Goal: Information Seeking & Learning: Learn about a topic

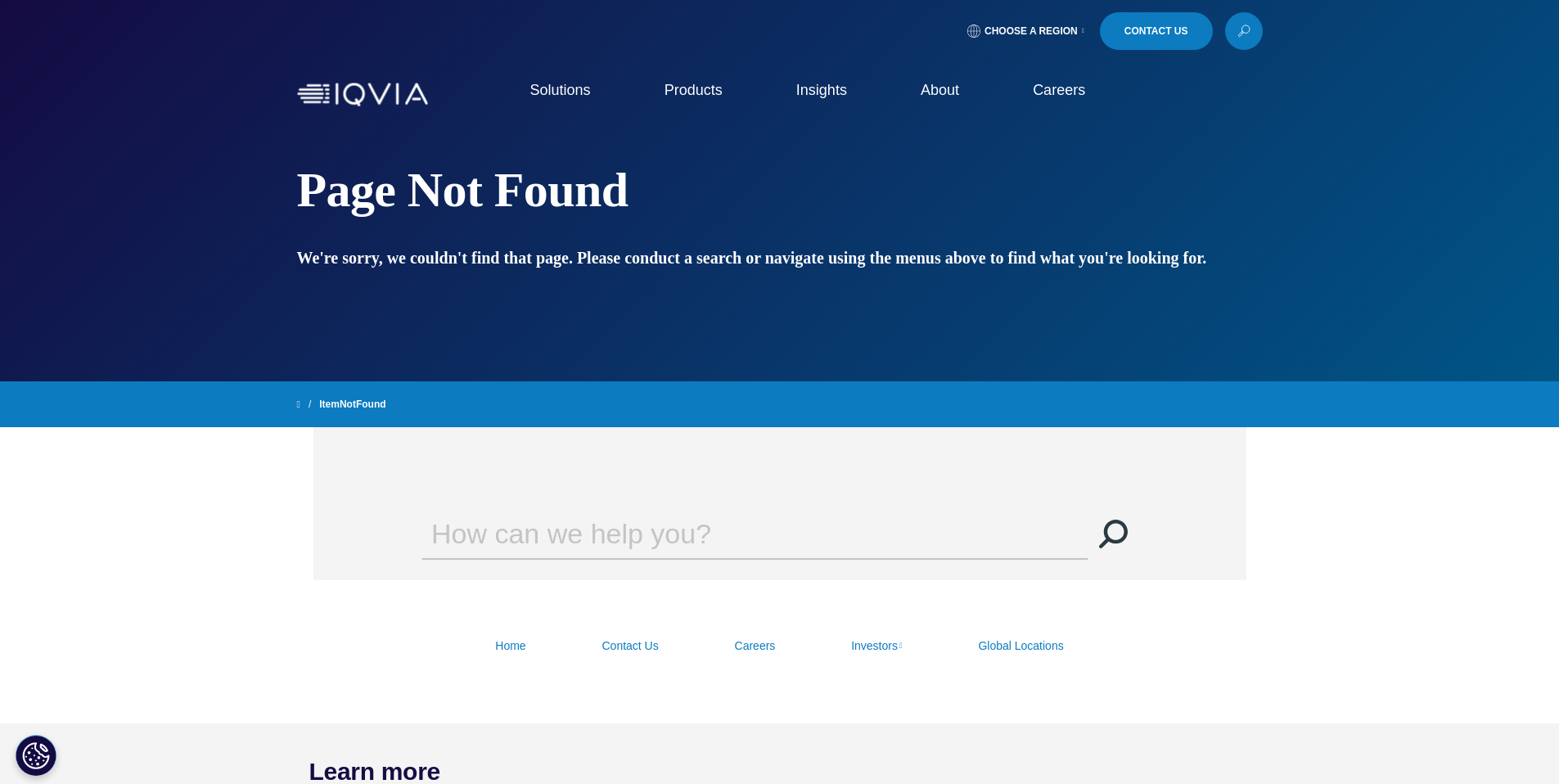
click at [397, 355] on link "MedTech" at bounding box center [498, 348] width 262 height 14
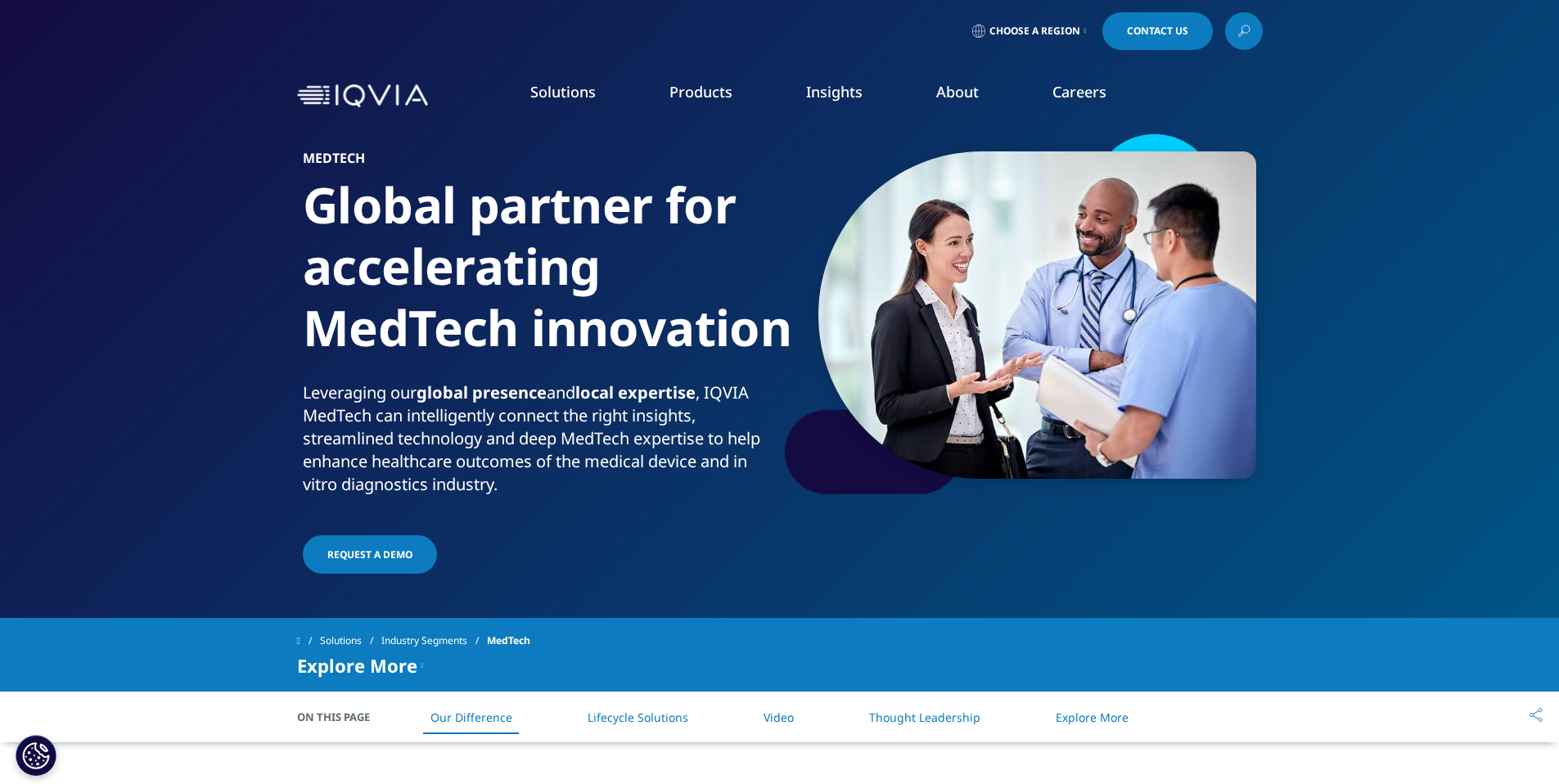
click at [176, 268] on link "Research & Development" at bounding box center [164, 265] width 157 height 18
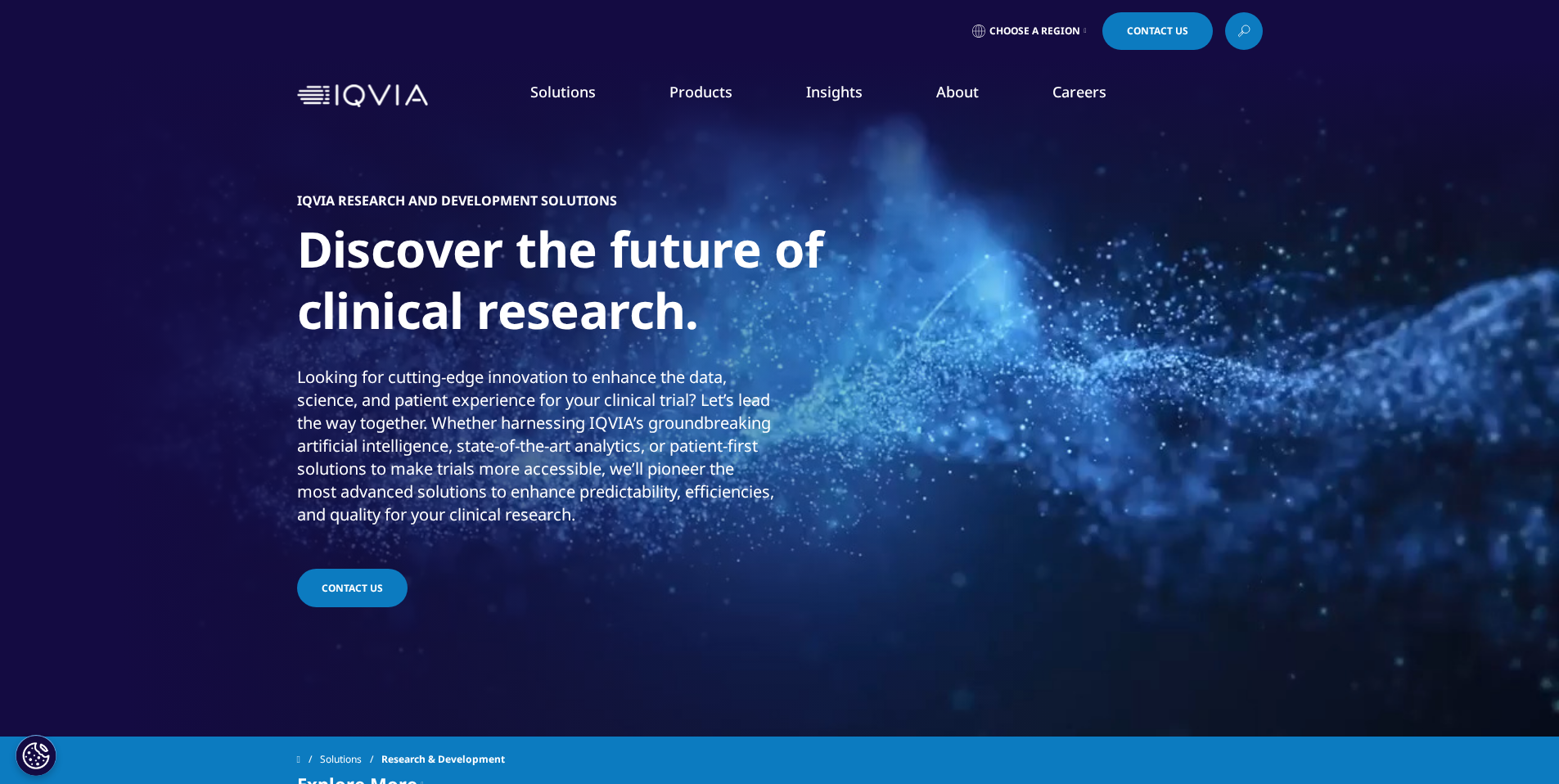
click at [131, 384] on link "Decentralized Trials" at bounding box center [146, 375] width 122 height 18
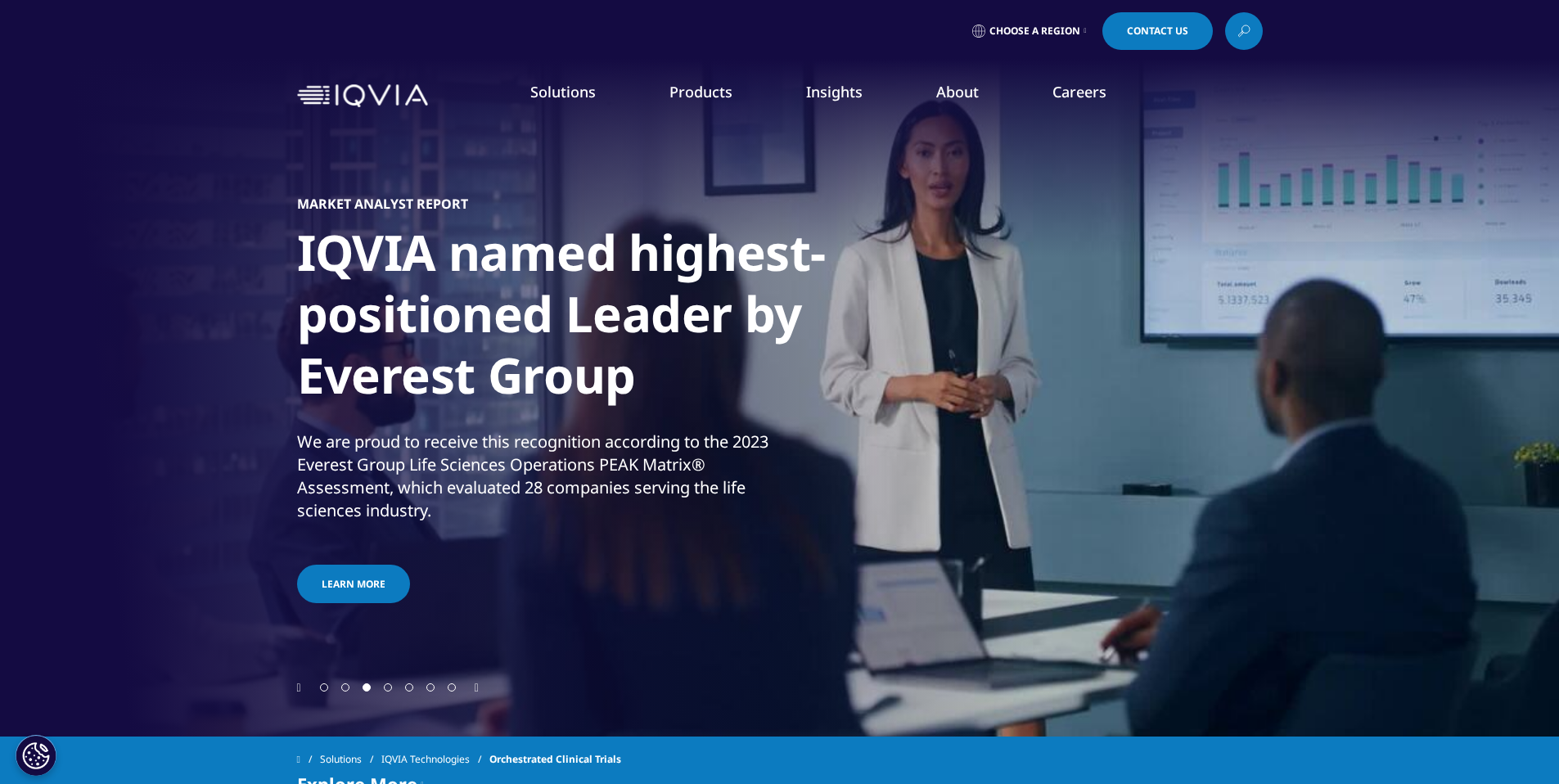
click at [390, 688] on span "Go to slide 4" at bounding box center [387, 687] width 8 height 8
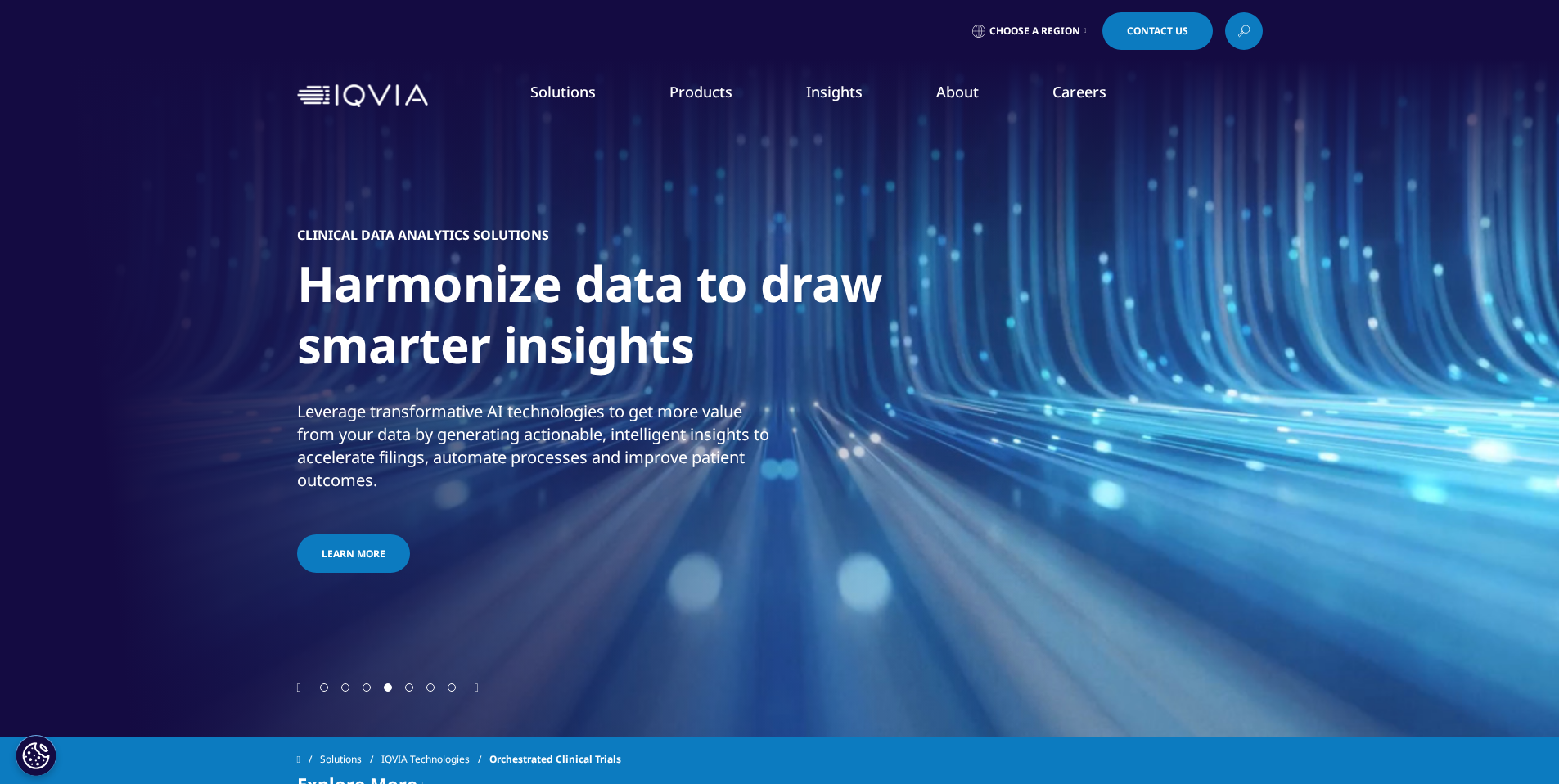
click at [411, 690] on span "Go to slide 5" at bounding box center [409, 687] width 8 height 8
